Goal: Task Accomplishment & Management: Complete application form

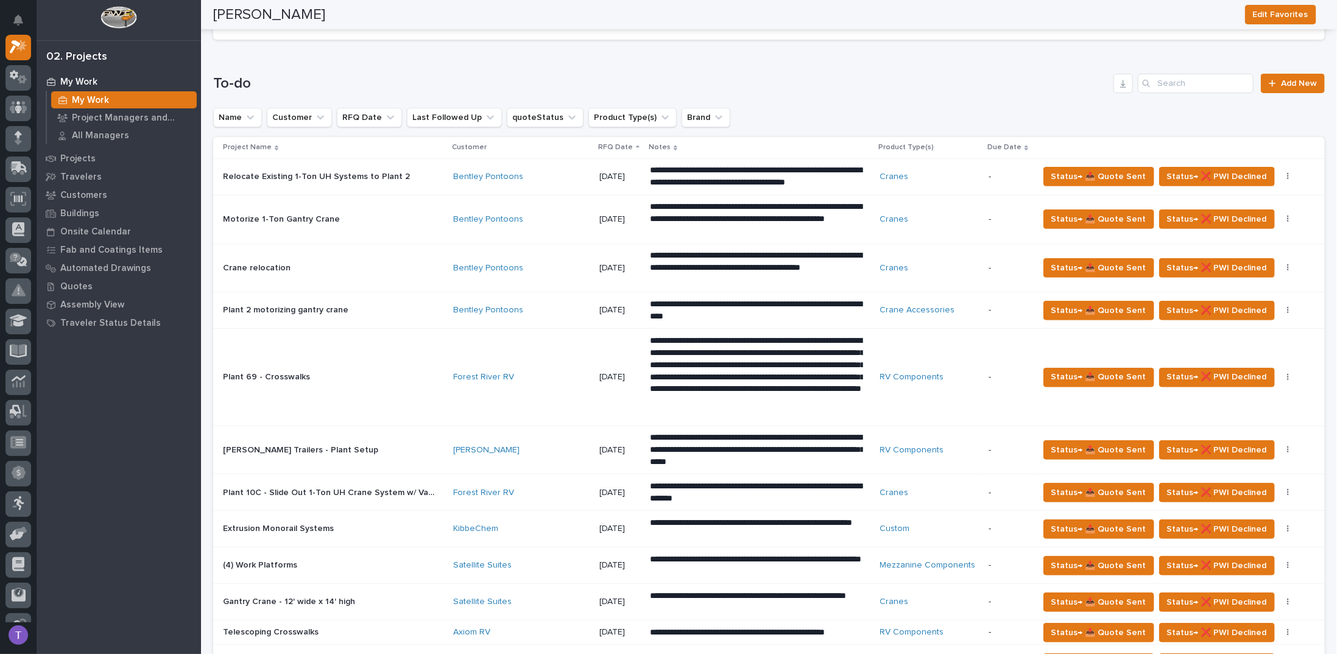
scroll to position [61, 0]
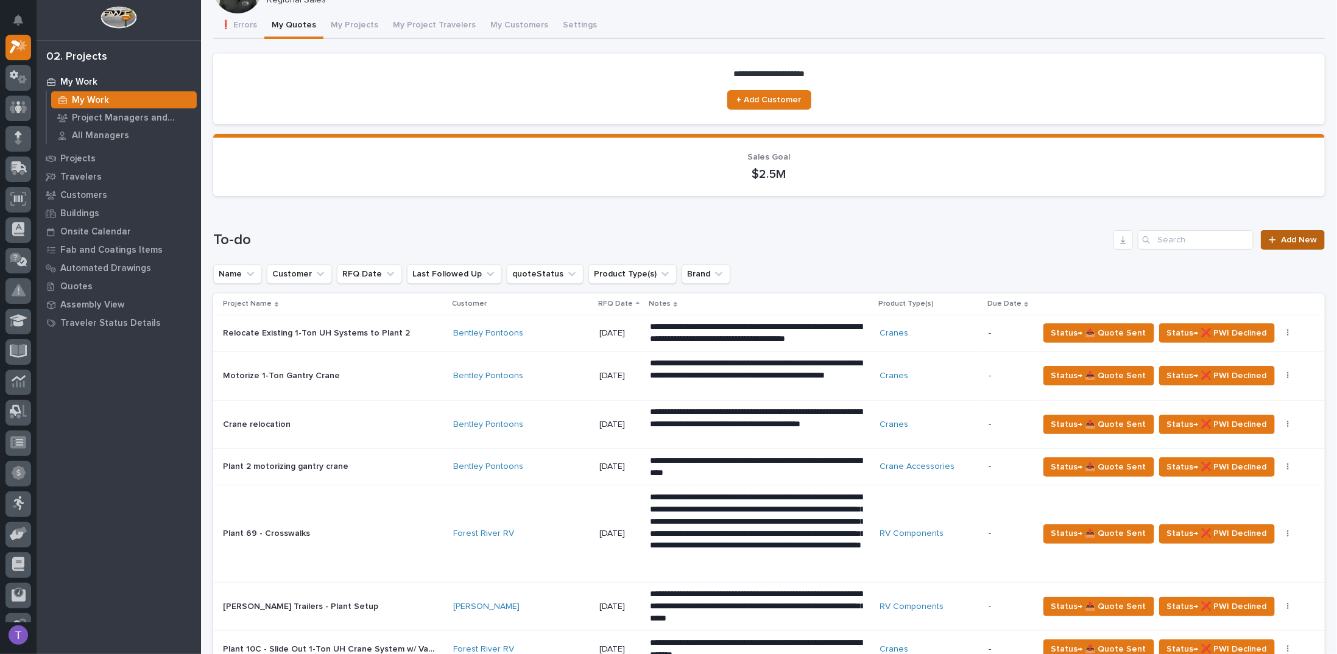
click at [1284, 240] on span "Add New" at bounding box center [1299, 240] width 36 height 9
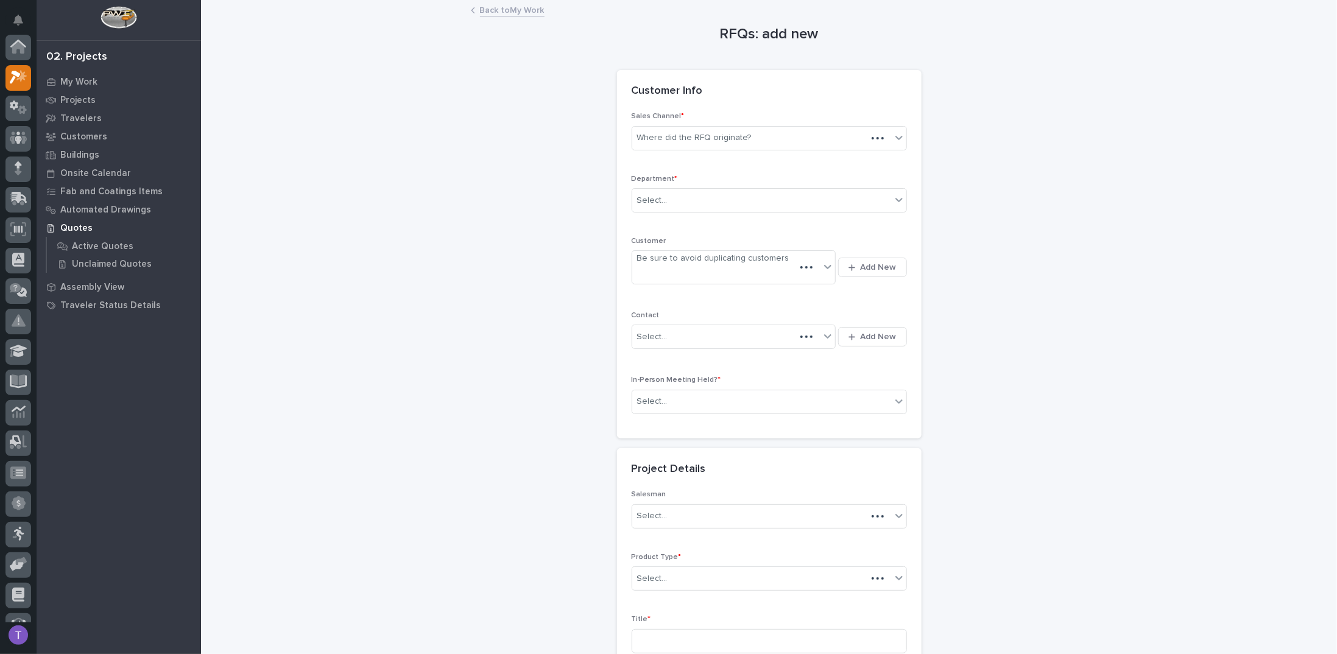
scroll to position [30, 0]
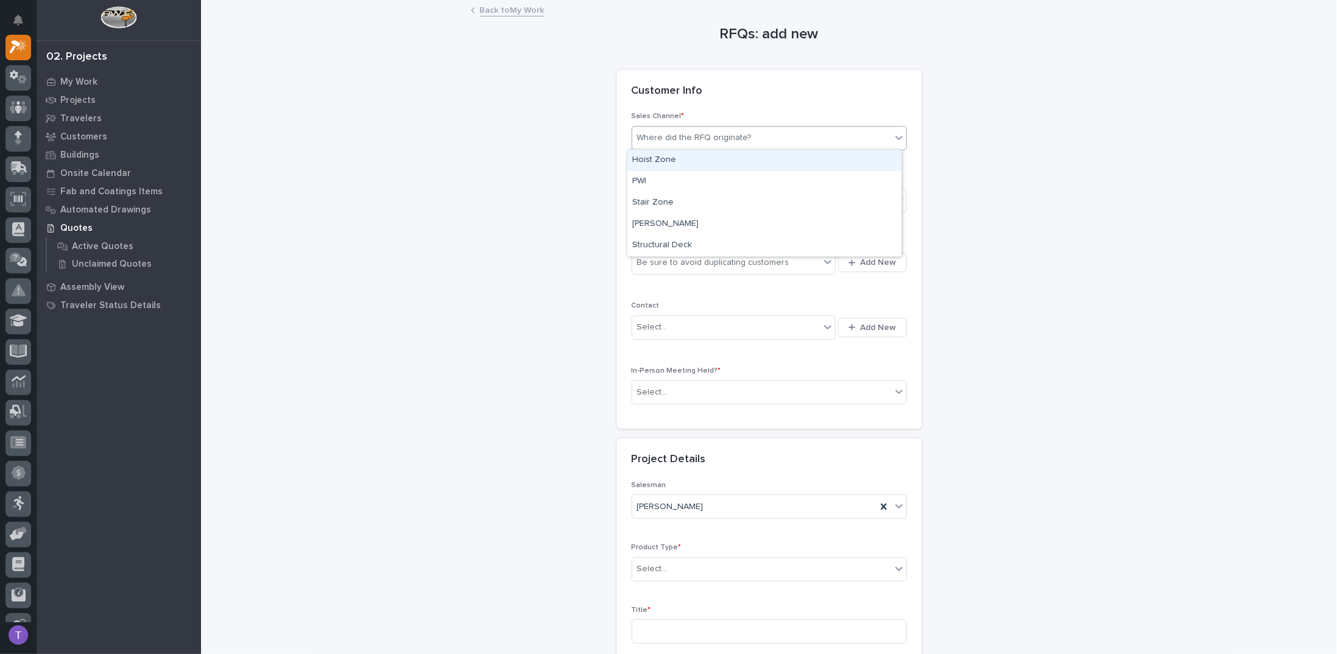
click at [687, 141] on div "Where did the RFQ originate?" at bounding box center [694, 138] width 115 height 13
click at [639, 174] on div "PWI" at bounding box center [764, 181] width 274 height 21
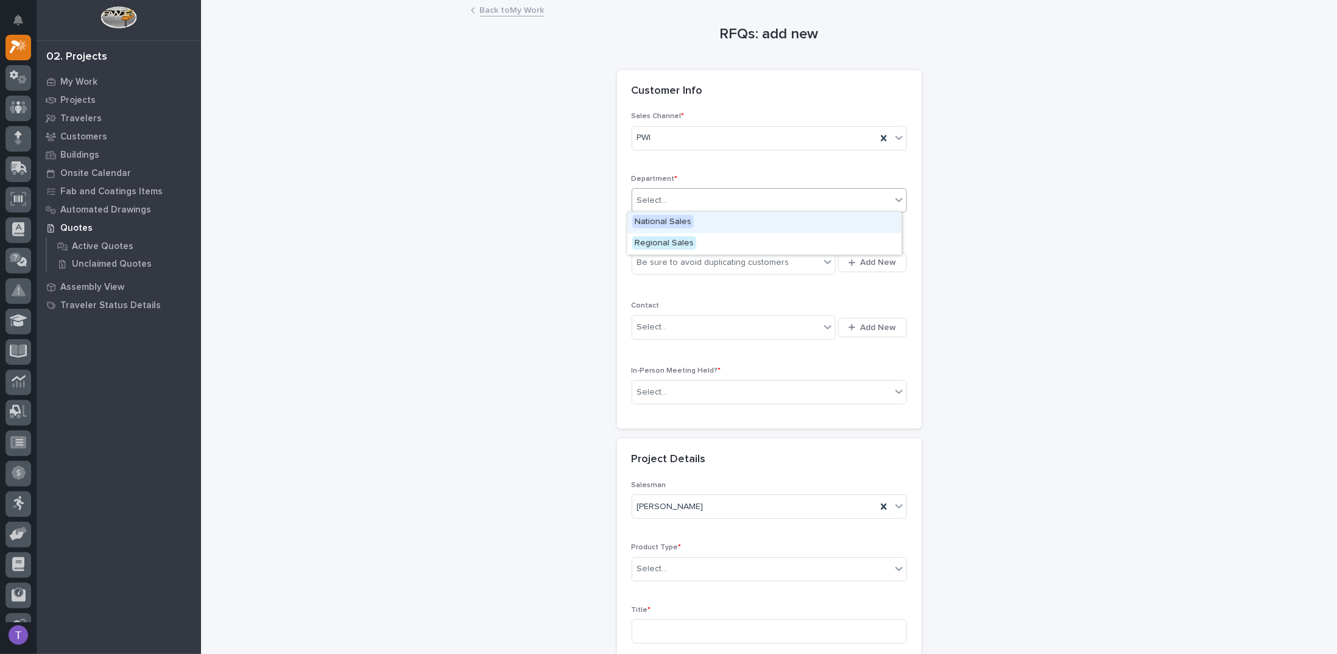
click at [655, 199] on div "Select..." at bounding box center [652, 200] width 30 height 13
click at [649, 239] on span "Regional Sales" at bounding box center [664, 242] width 64 height 13
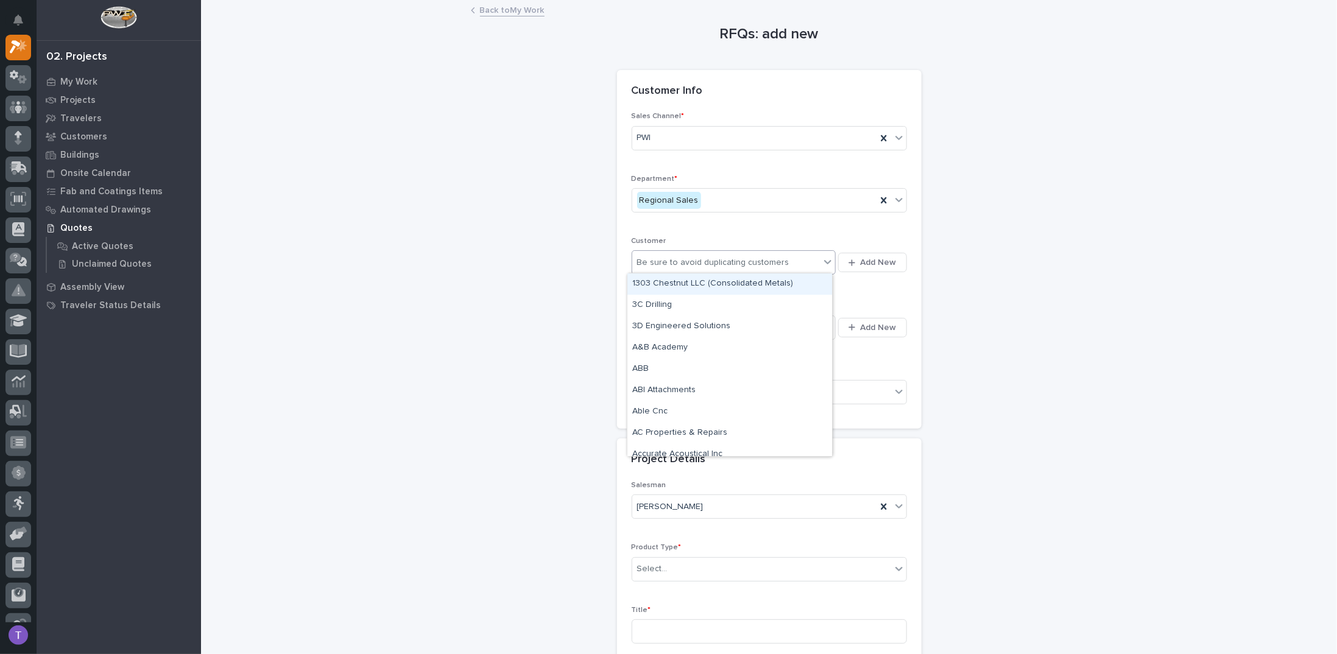
click at [644, 253] on div "Be sure to avoid duplicating customers" at bounding box center [726, 263] width 188 height 20
type input "******"
click at [659, 282] on div "Forest River RV" at bounding box center [729, 283] width 205 height 21
click at [648, 324] on div "Select..." at bounding box center [652, 327] width 30 height 13
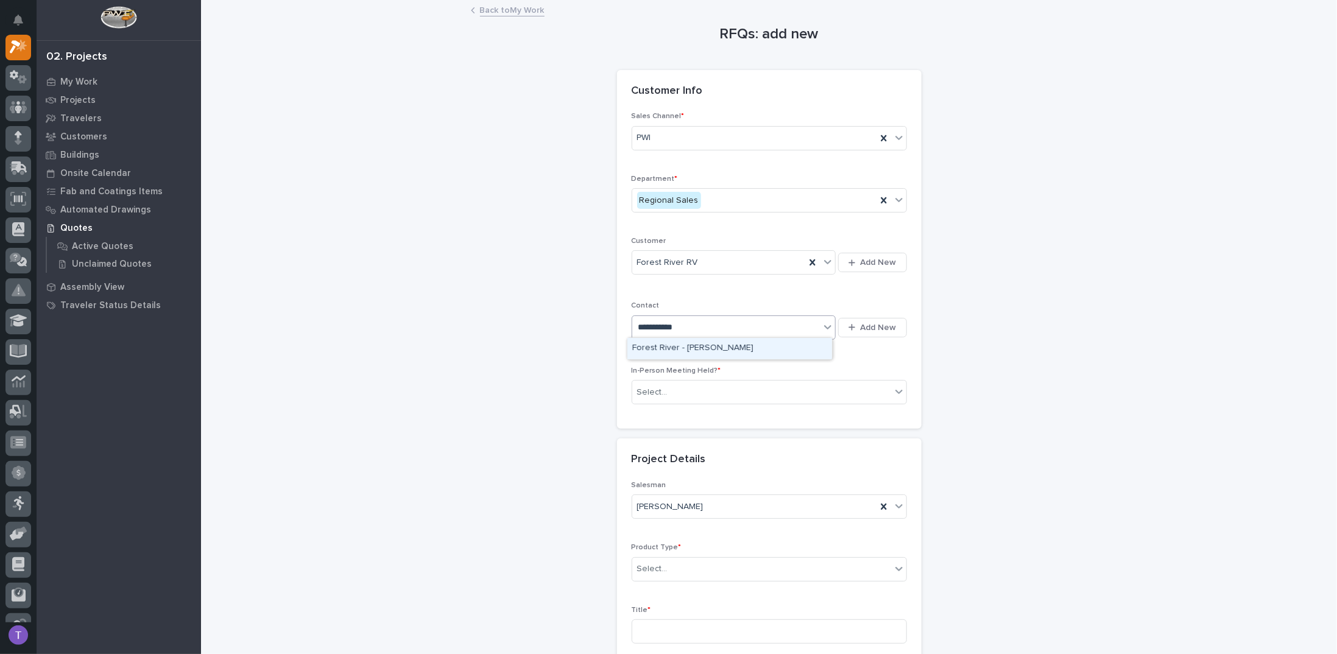
type input "**********"
click at [686, 347] on div "Forest River - [PERSON_NAME]" at bounding box center [729, 348] width 205 height 21
click at [647, 387] on div "Select..." at bounding box center [652, 392] width 30 height 13
click at [641, 409] on span "Yes" at bounding box center [641, 411] width 19 height 13
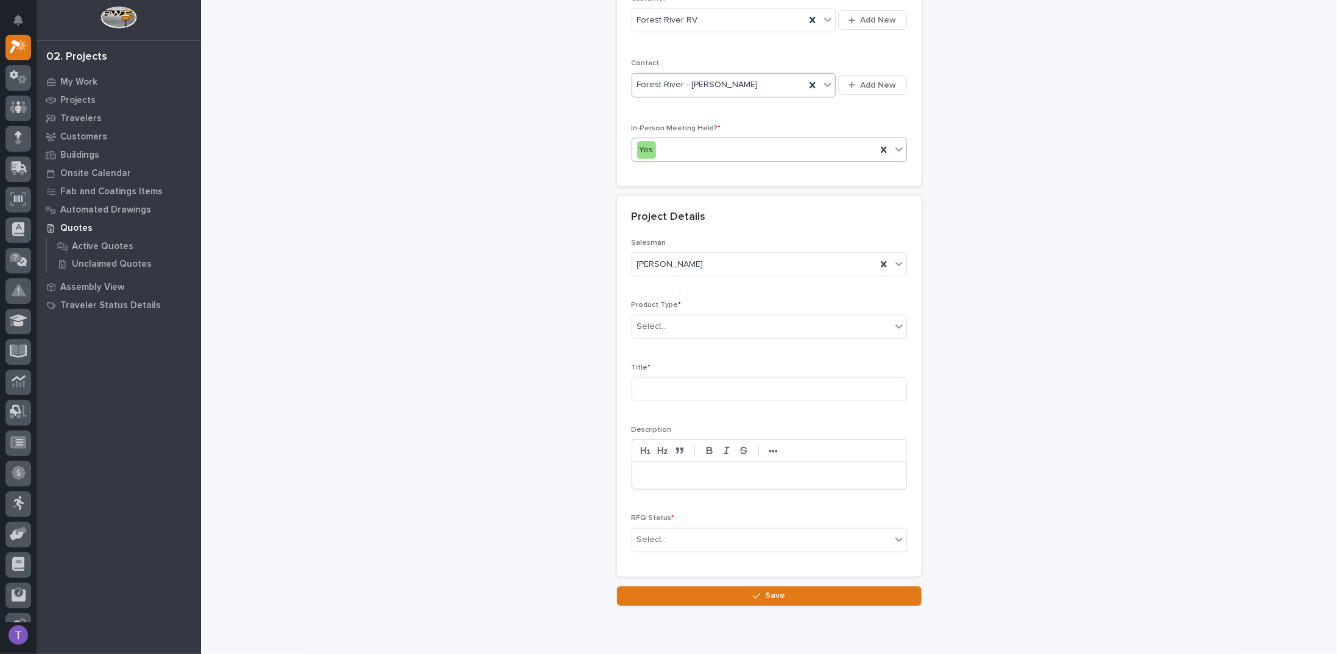
scroll to position [284, 0]
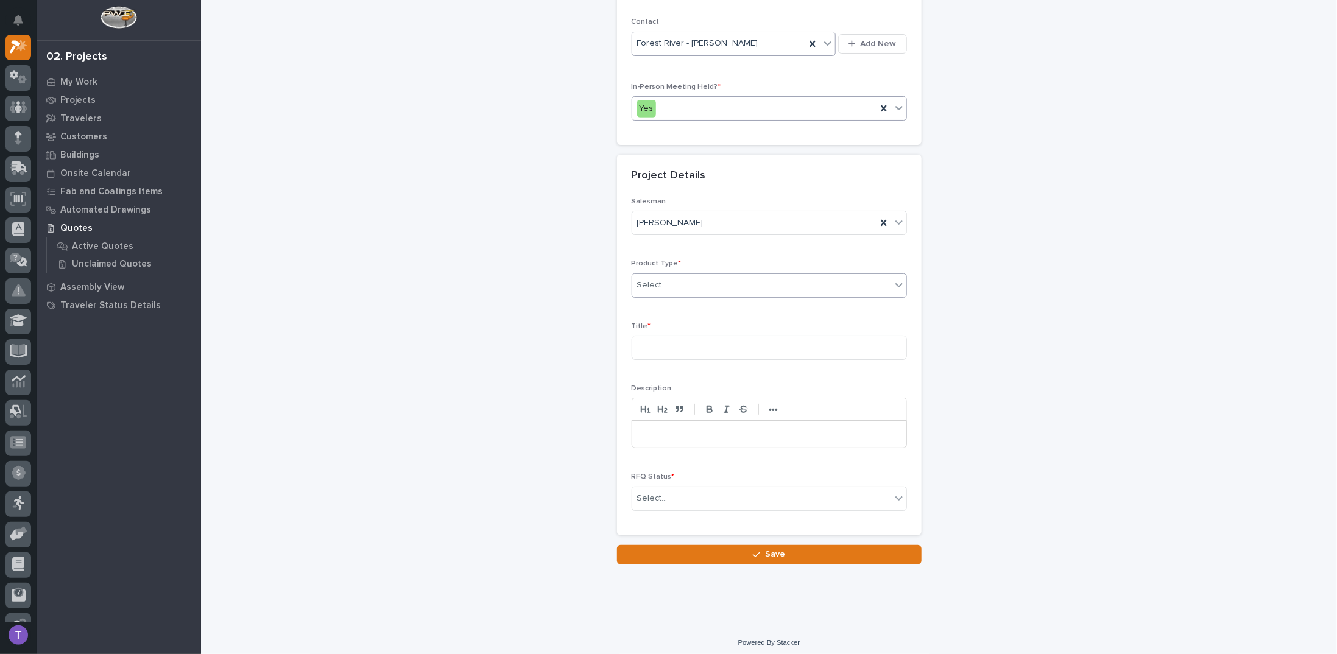
click at [643, 273] on div "Select..." at bounding box center [769, 285] width 275 height 24
drag, startPoint x: 644, startPoint y: 314, endPoint x: 644, endPoint y: 322, distance: 7.3
click at [644, 322] on div "Cranes" at bounding box center [764, 325] width 274 height 21
click at [649, 347] on input at bounding box center [769, 348] width 275 height 24
click at [687, 344] on input "Plant 49 - (2) 30' monorail" at bounding box center [769, 348] width 275 height 24
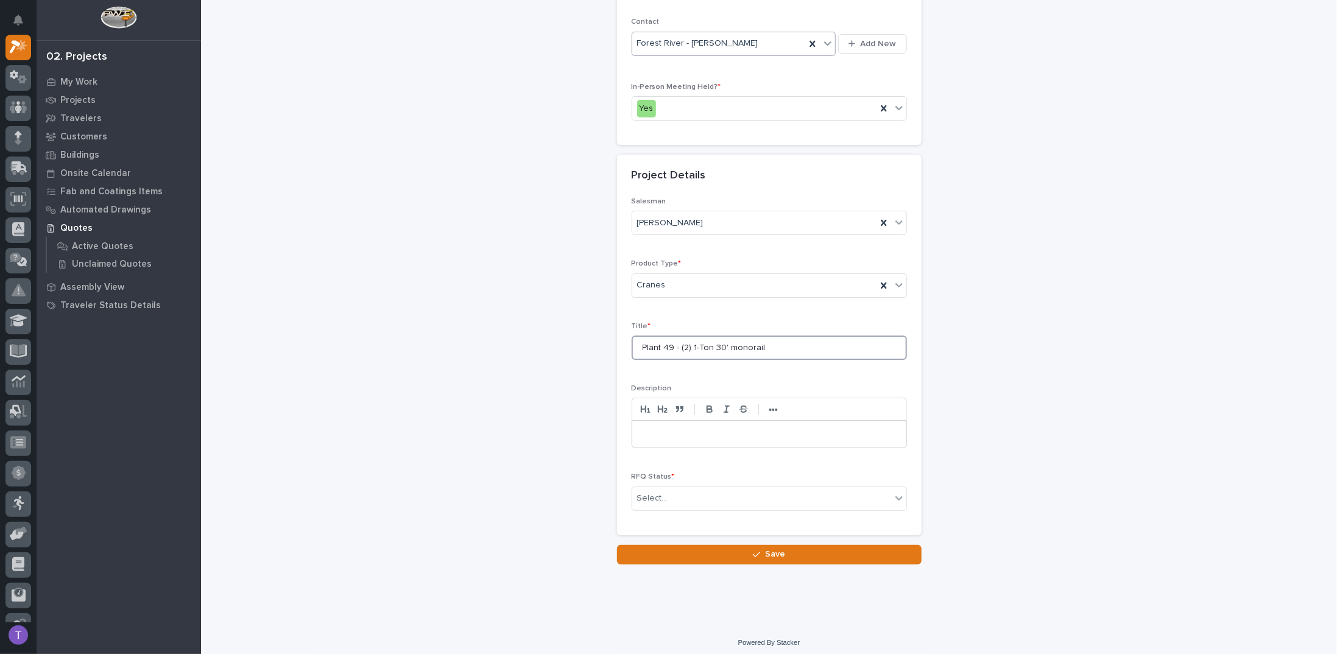
click at [774, 343] on input "Plant 49 - (2) 1-Ton 30' monorail" at bounding box center [769, 348] width 275 height 24
type input "Plant 49 - (2) 1-Ton 30' monorail Systems Under the Mezzanine"
click at [678, 428] on p at bounding box center [769, 434] width 256 height 12
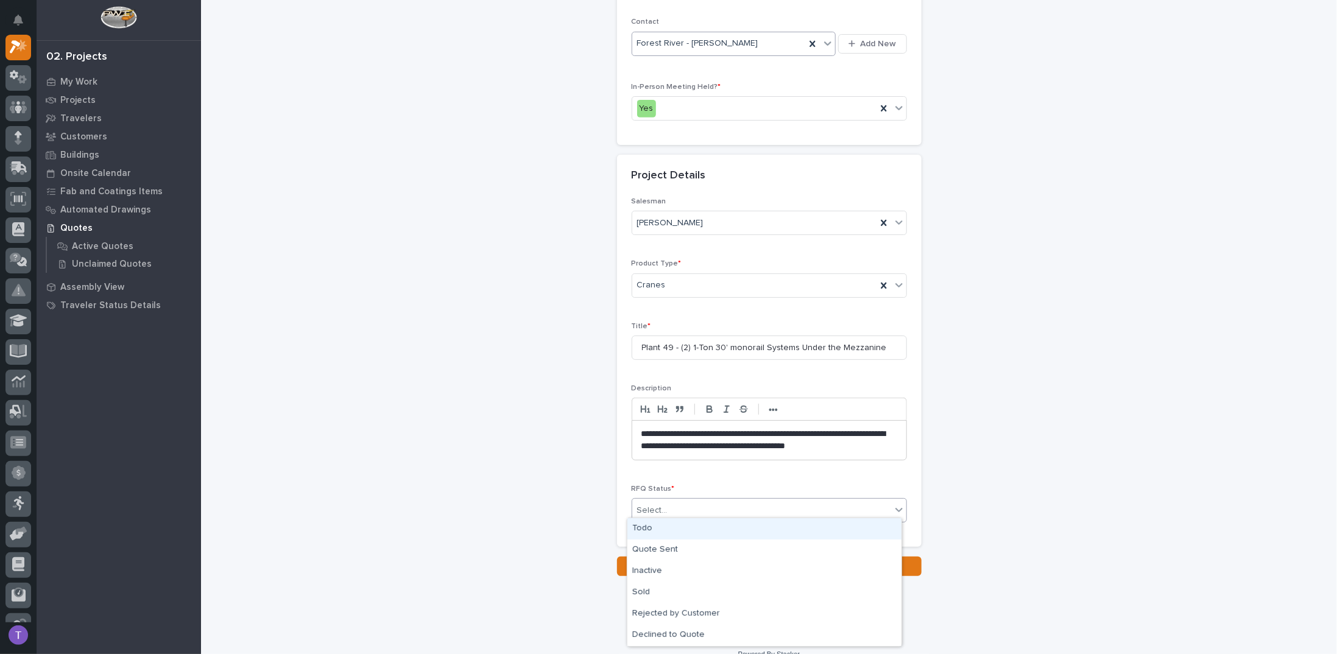
click at [650, 504] on div "Select..." at bounding box center [652, 510] width 30 height 13
click at [643, 527] on div "Todo" at bounding box center [764, 528] width 274 height 21
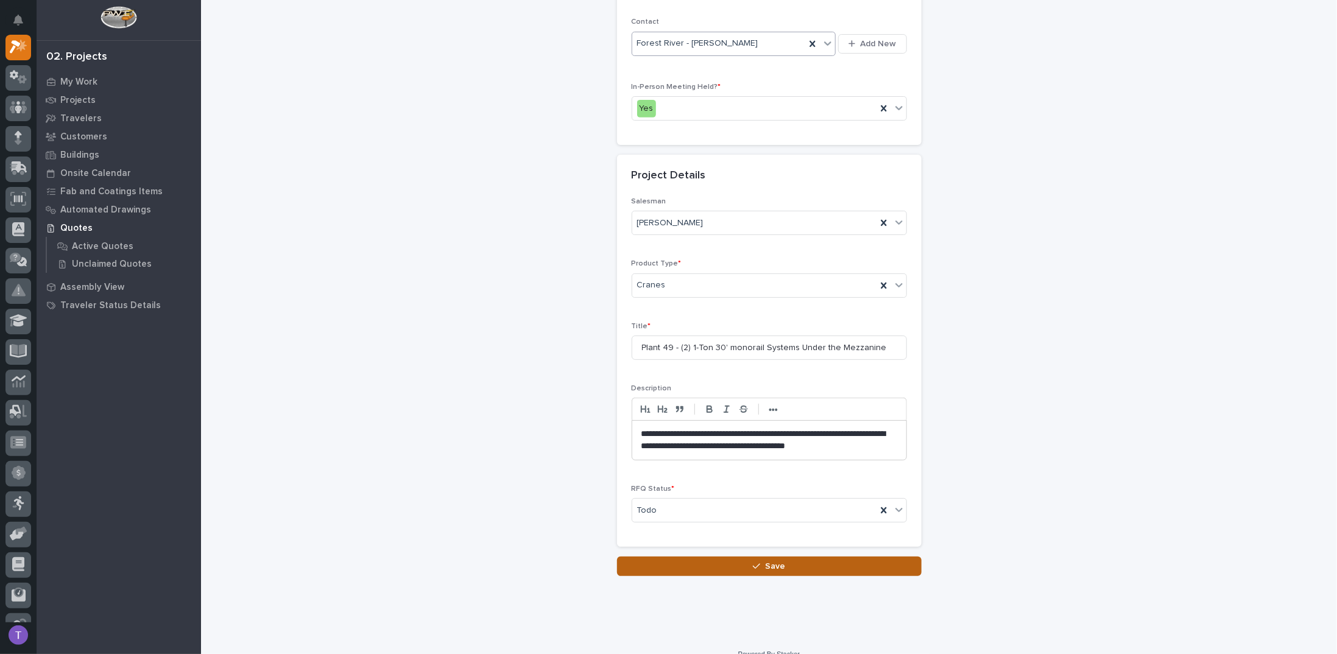
click at [758, 562] on div "button" at bounding box center [759, 566] width 12 height 9
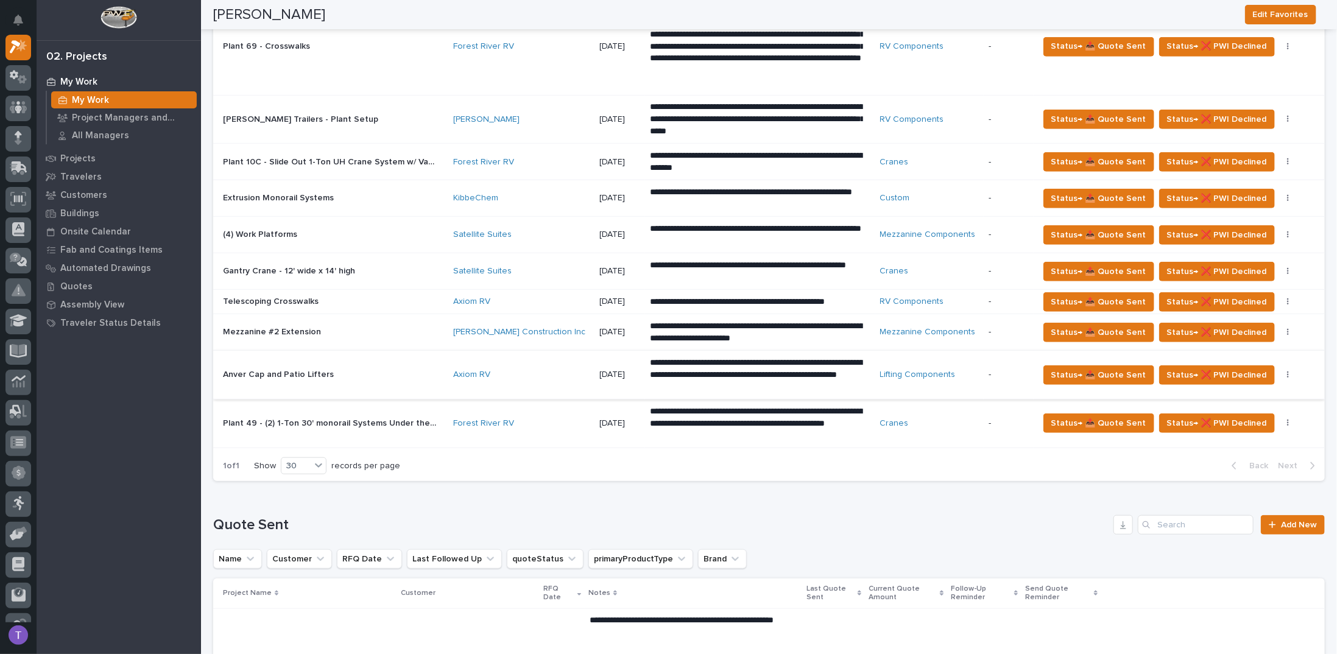
scroll to position [365, 0]
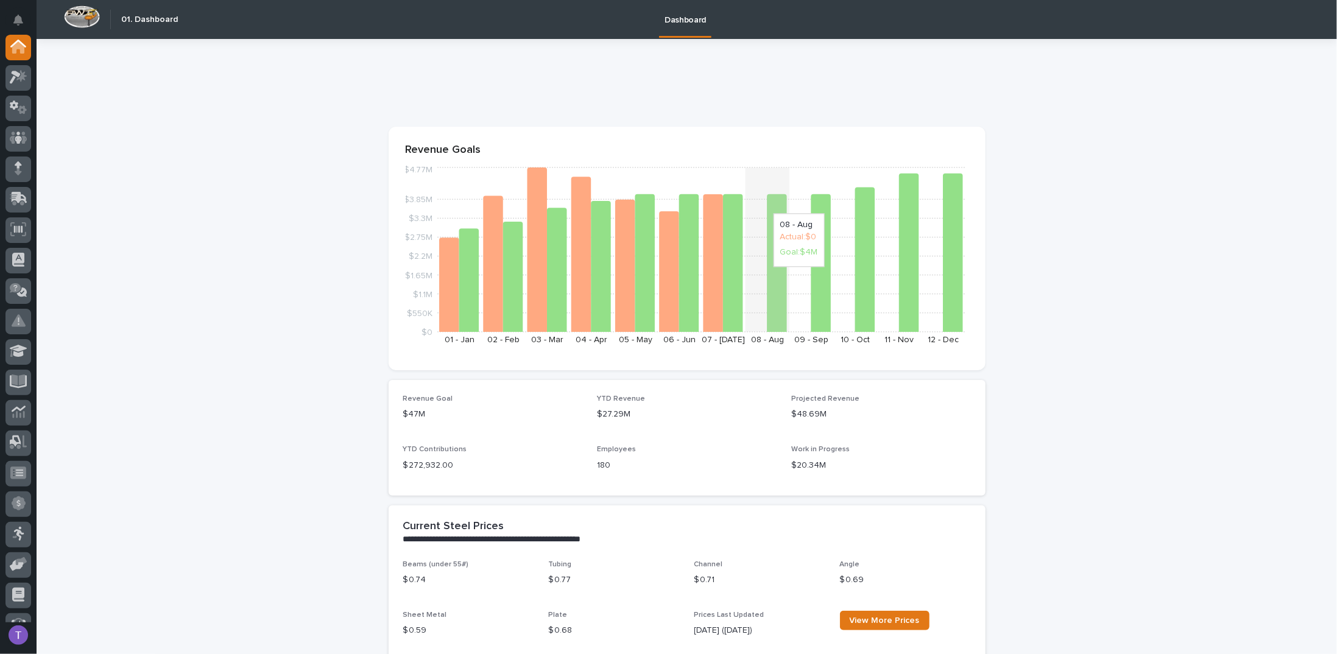
click at [772, 273] on icon at bounding box center [777, 263] width 20 height 138
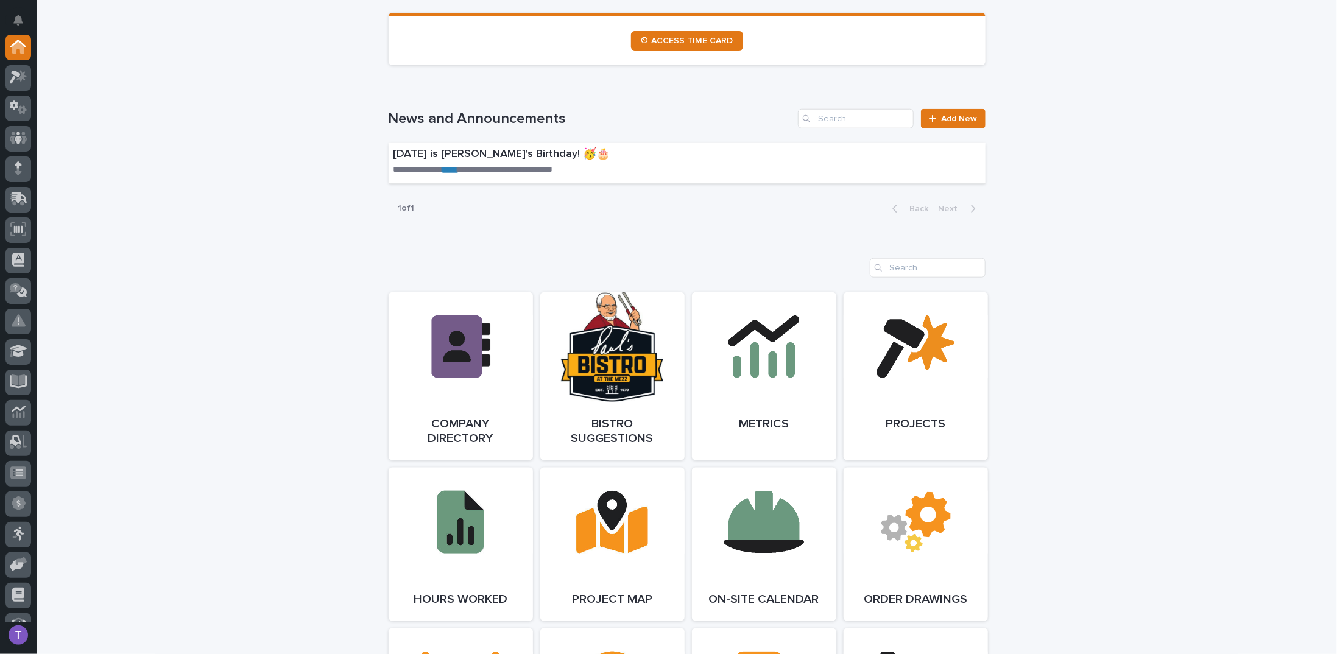
scroll to position [731, 0]
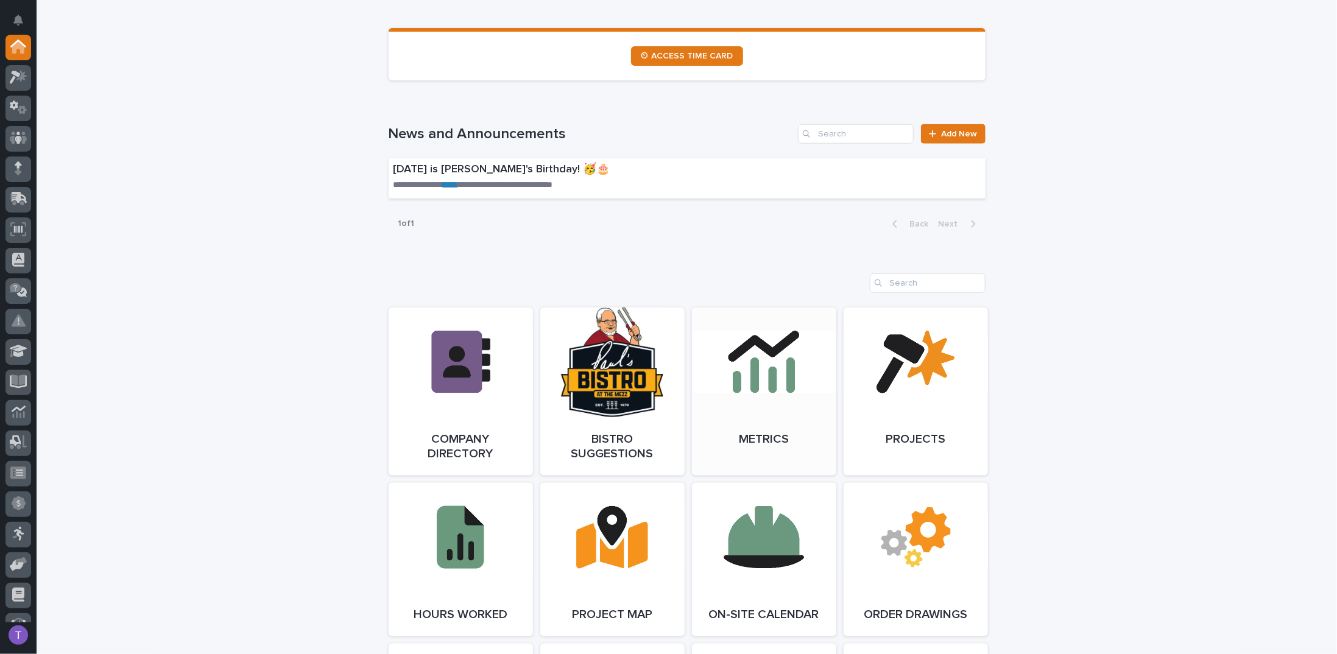
click at [763, 373] on link "Open Link" at bounding box center [764, 392] width 144 height 168
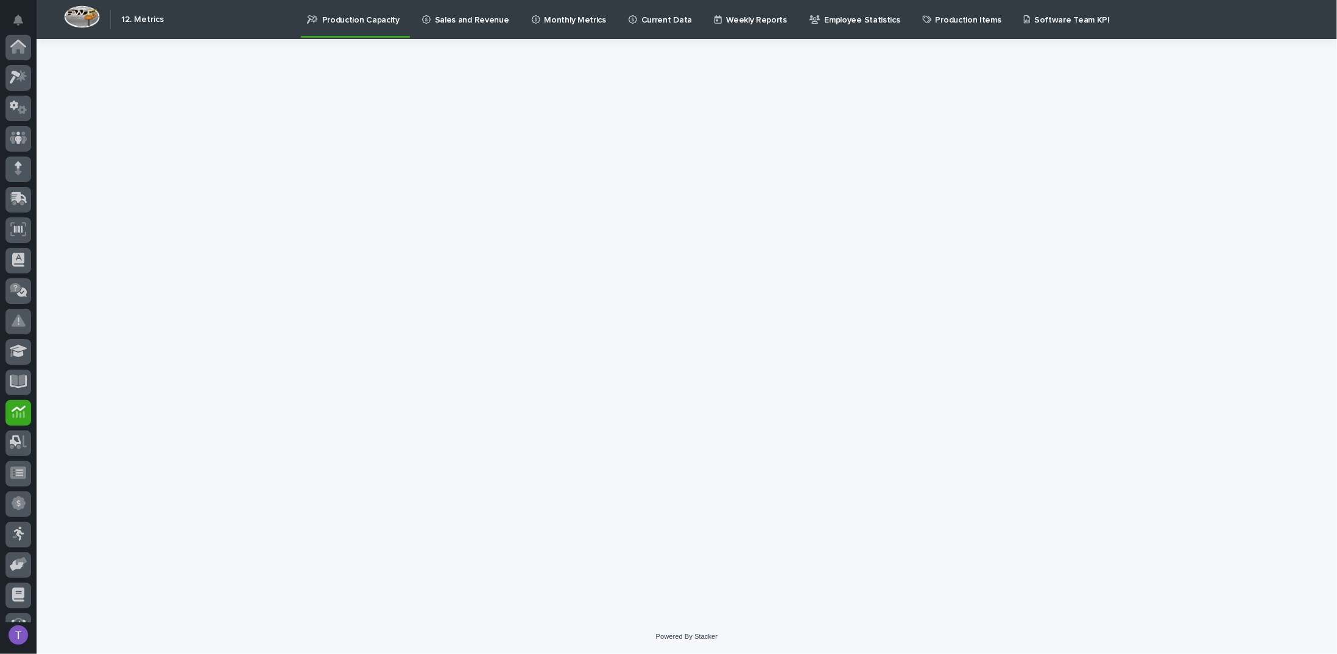
scroll to position [112, 0]
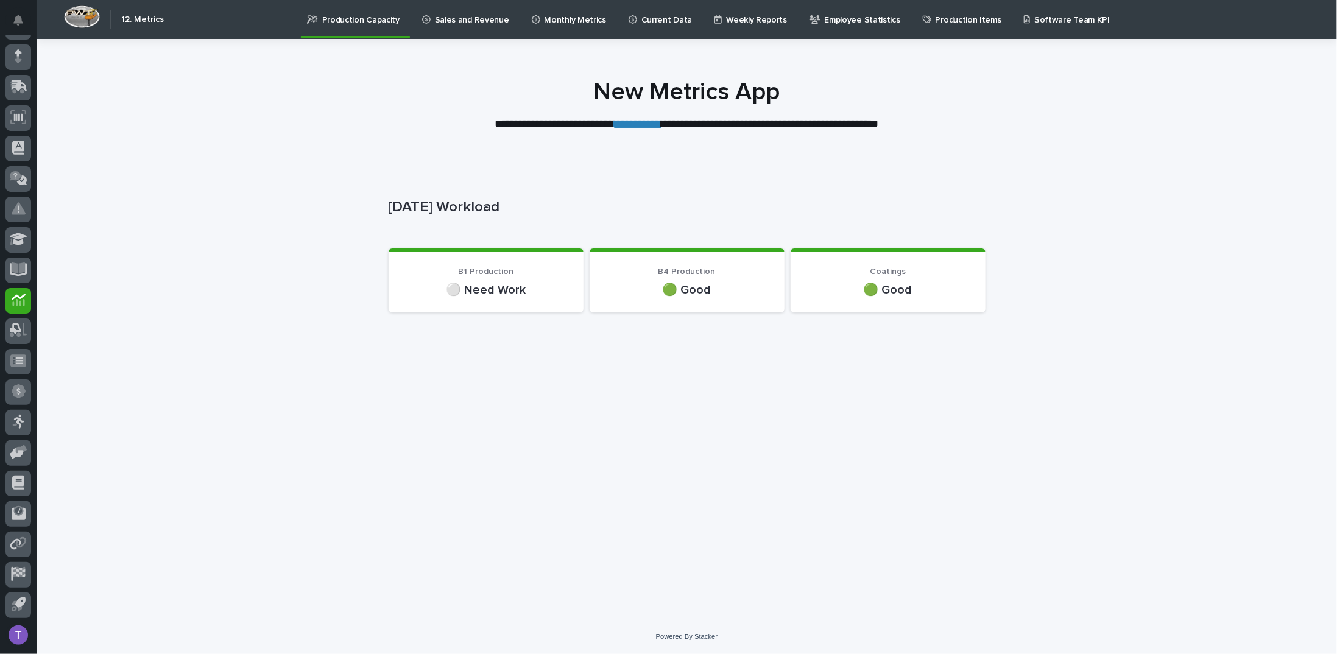
click at [632, 123] on link "**********" at bounding box center [638, 123] width 47 height 11
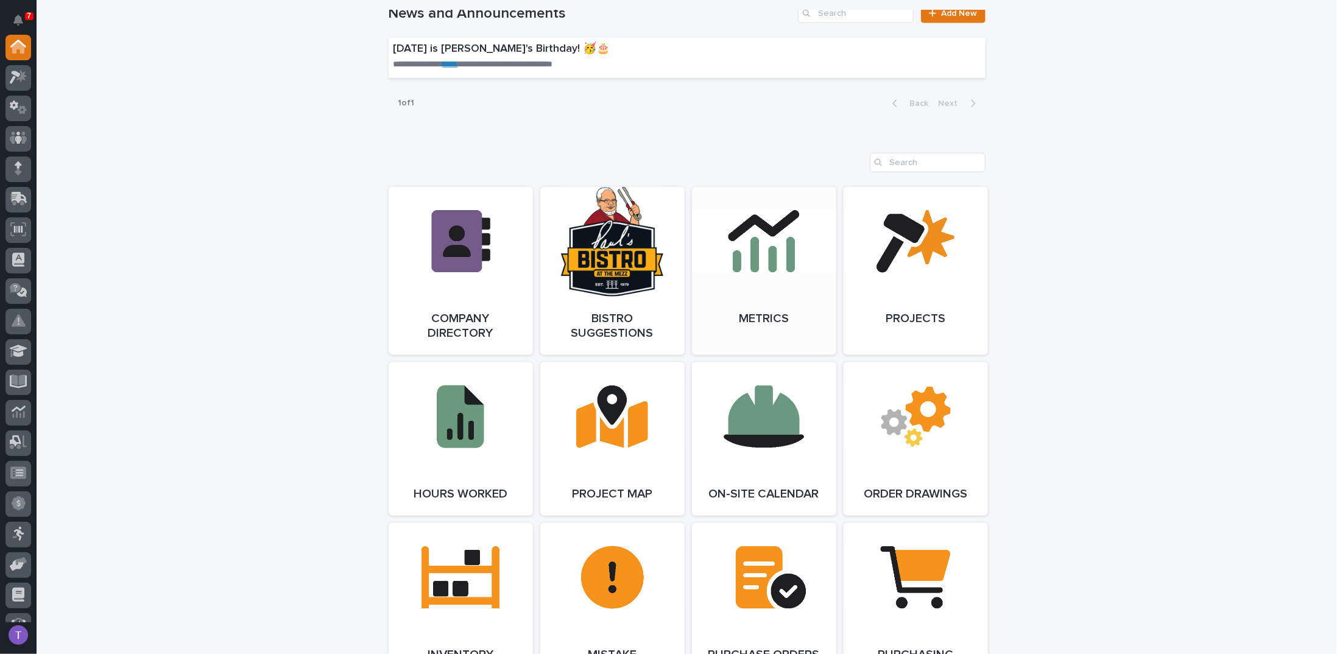
scroll to position [853, 0]
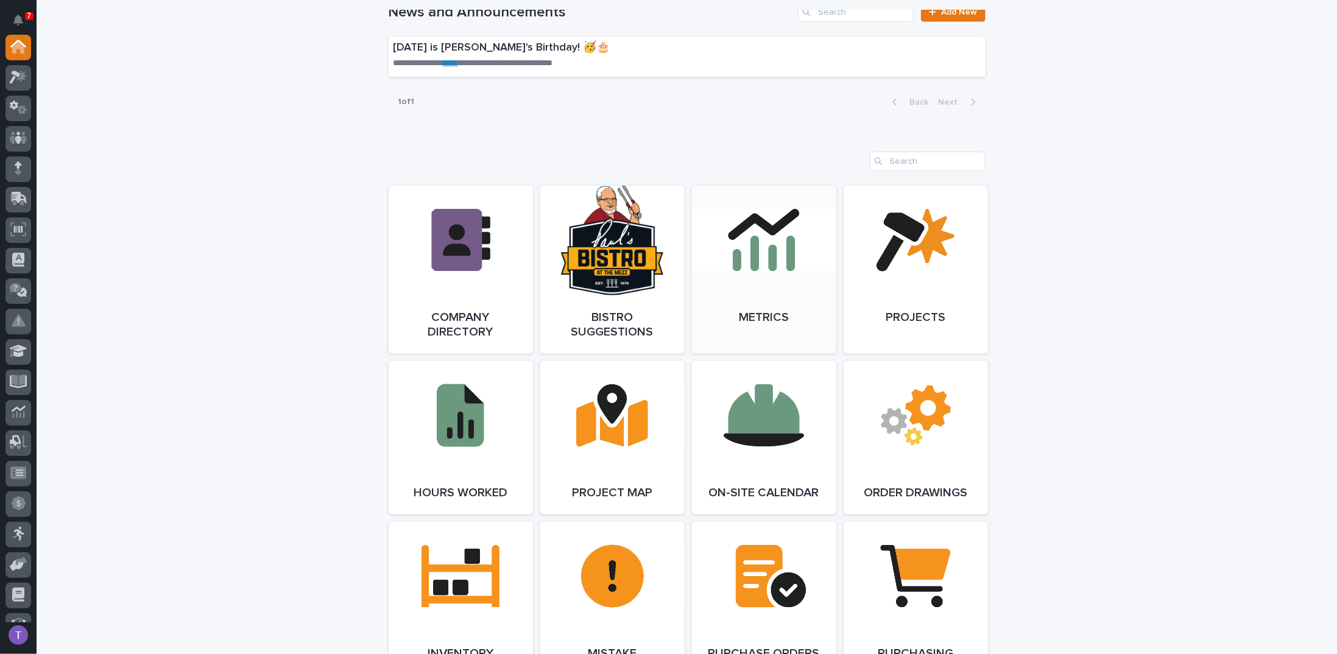
click at [764, 232] on link "Open Link" at bounding box center [764, 270] width 144 height 168
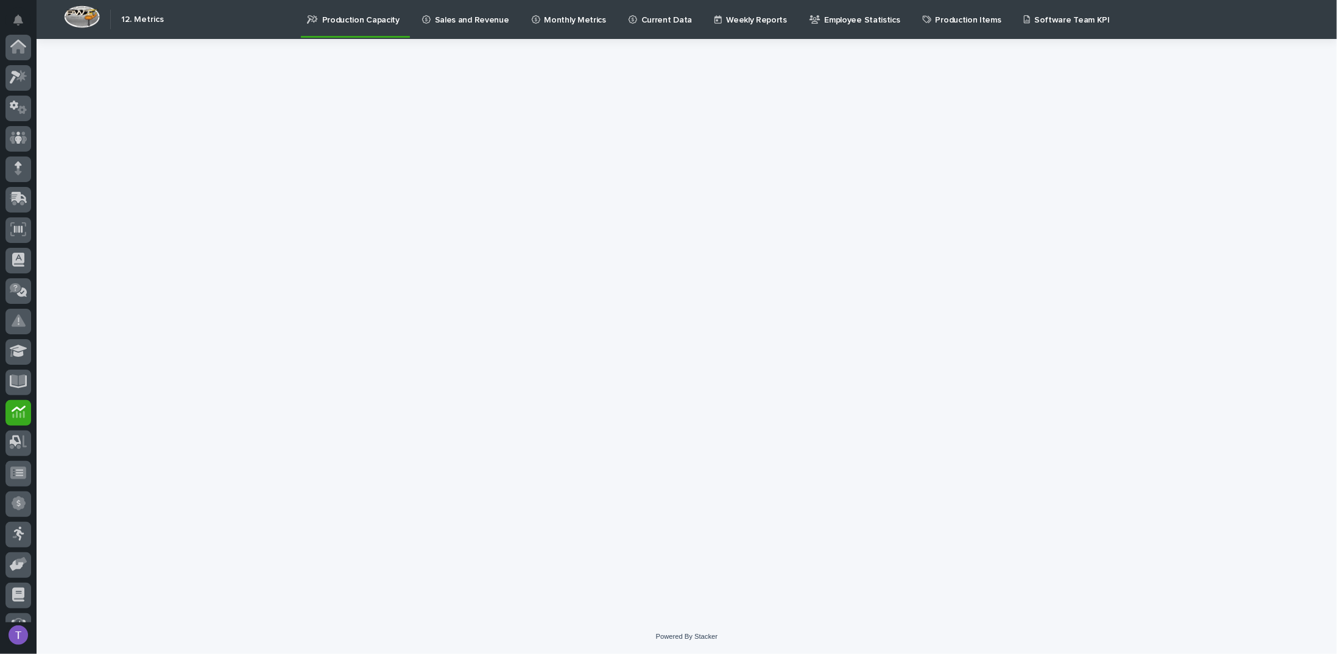
scroll to position [112, 0]
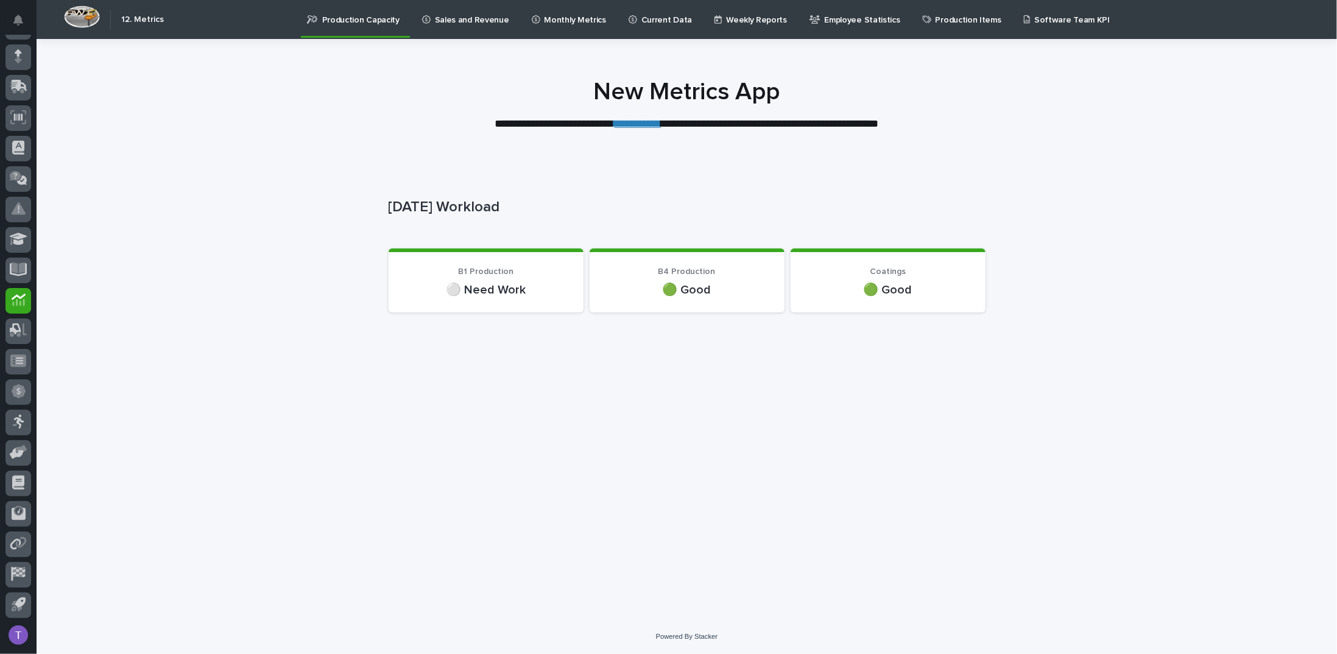
click at [636, 126] on link "**********" at bounding box center [638, 123] width 47 height 11
